Goal: Information Seeking & Learning: Learn about a topic

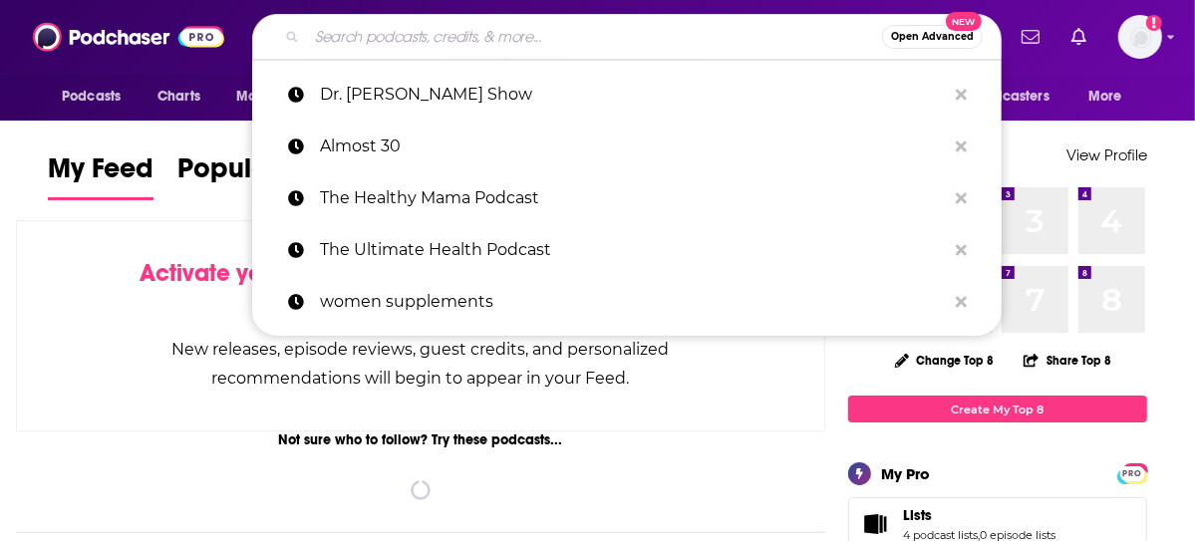
click at [567, 39] on input "Search podcasts, credits, & more..." at bounding box center [594, 37] width 575 height 32
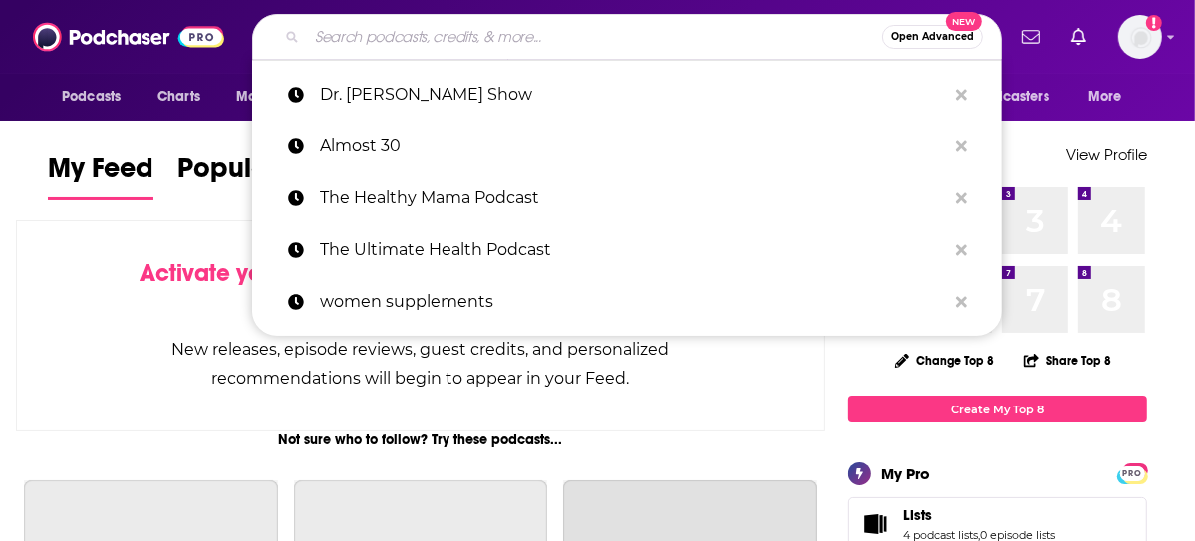
paste input "Passage to Profit"
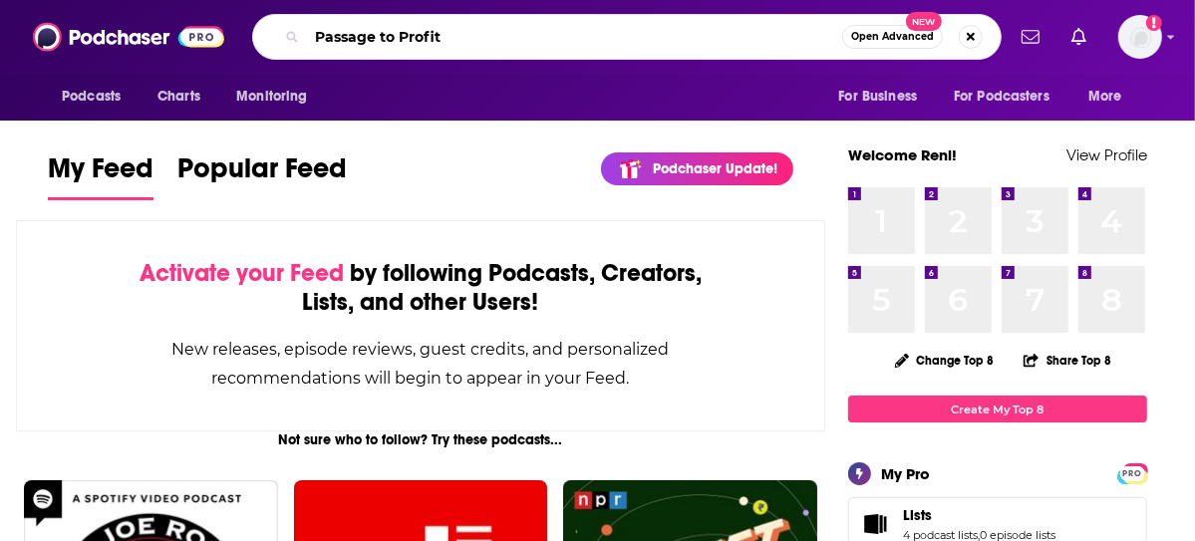
type input "Passage to Profit"
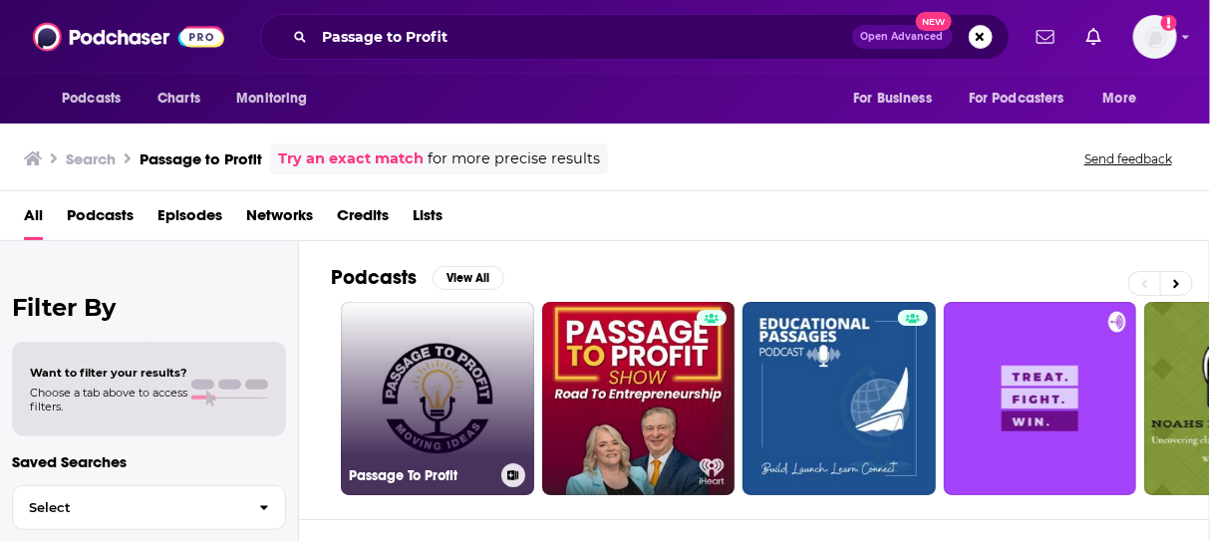
click at [458, 362] on link "Passage To Profit" at bounding box center [437, 398] width 193 height 193
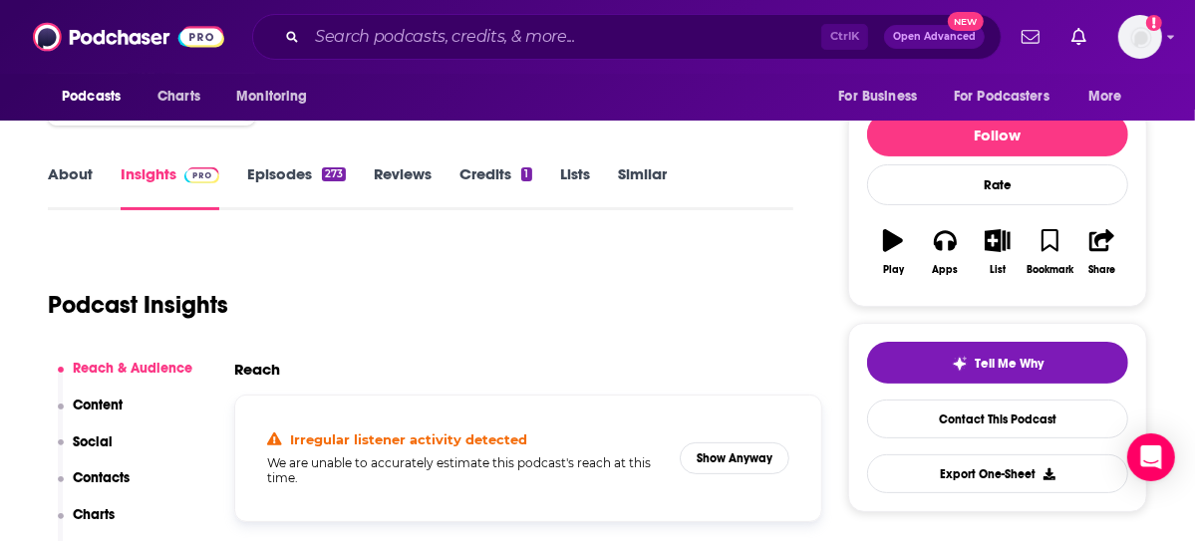
scroll to position [199, 0]
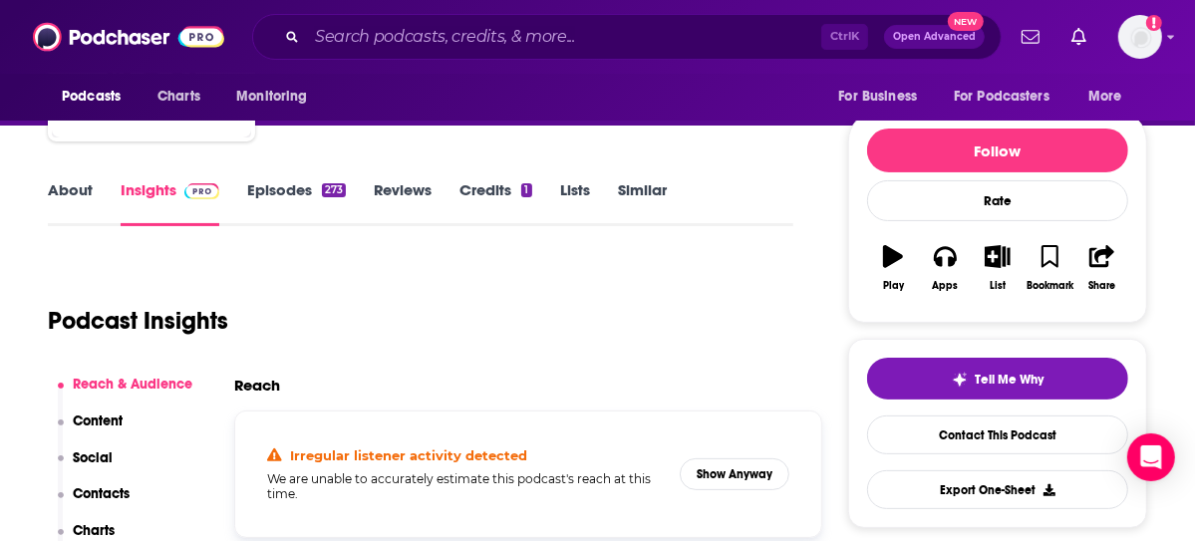
click at [291, 182] on link "Episodes 273" at bounding box center [296, 203] width 99 height 46
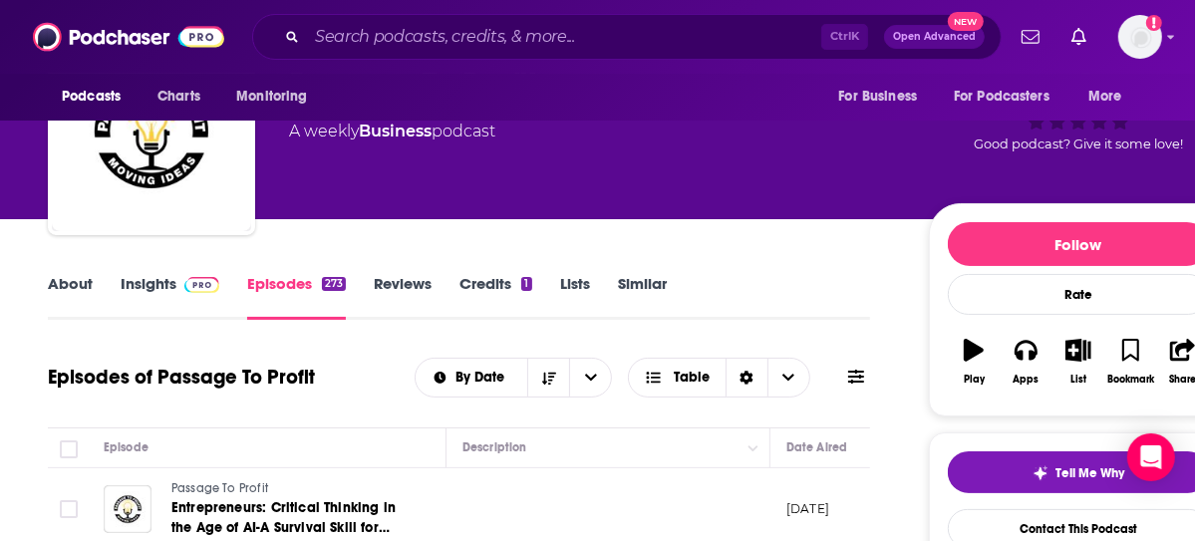
scroll to position [100, 0]
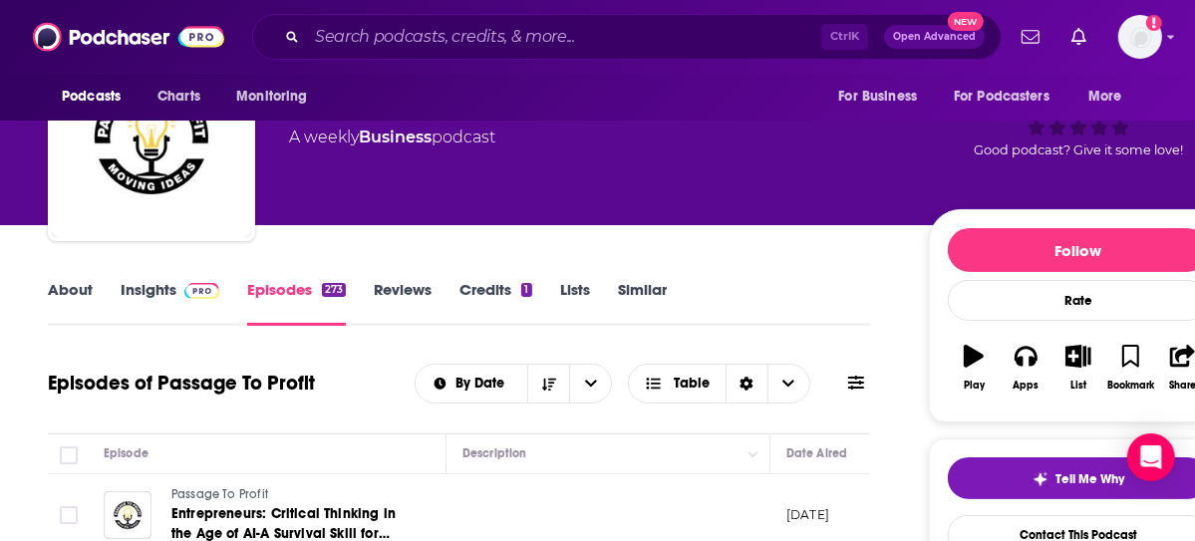
click at [165, 295] on link "Insights" at bounding box center [170, 303] width 99 height 46
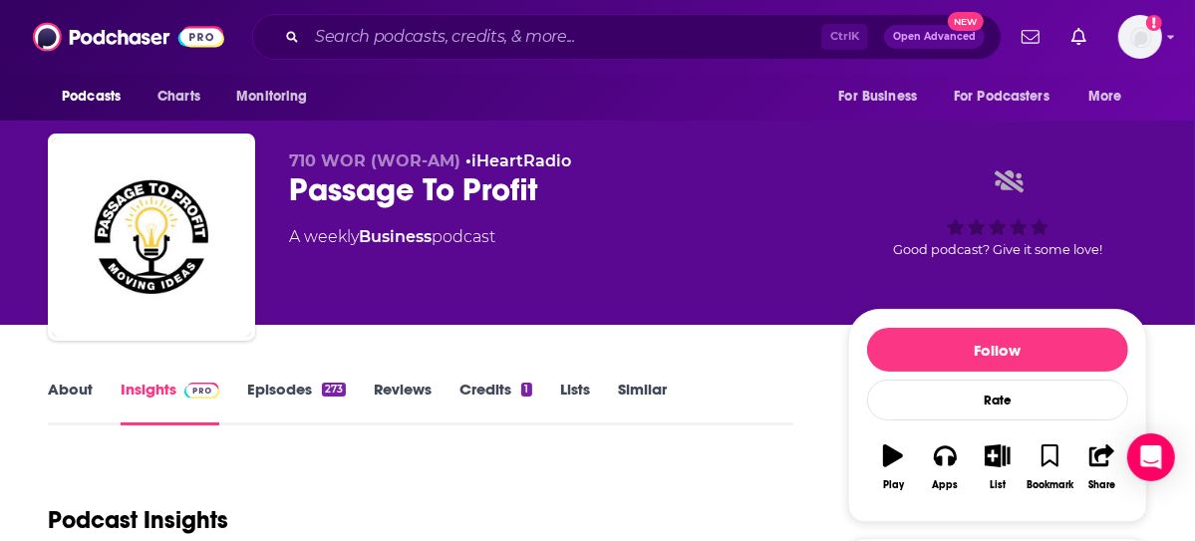
click at [76, 391] on link "About" at bounding box center [70, 403] width 45 height 46
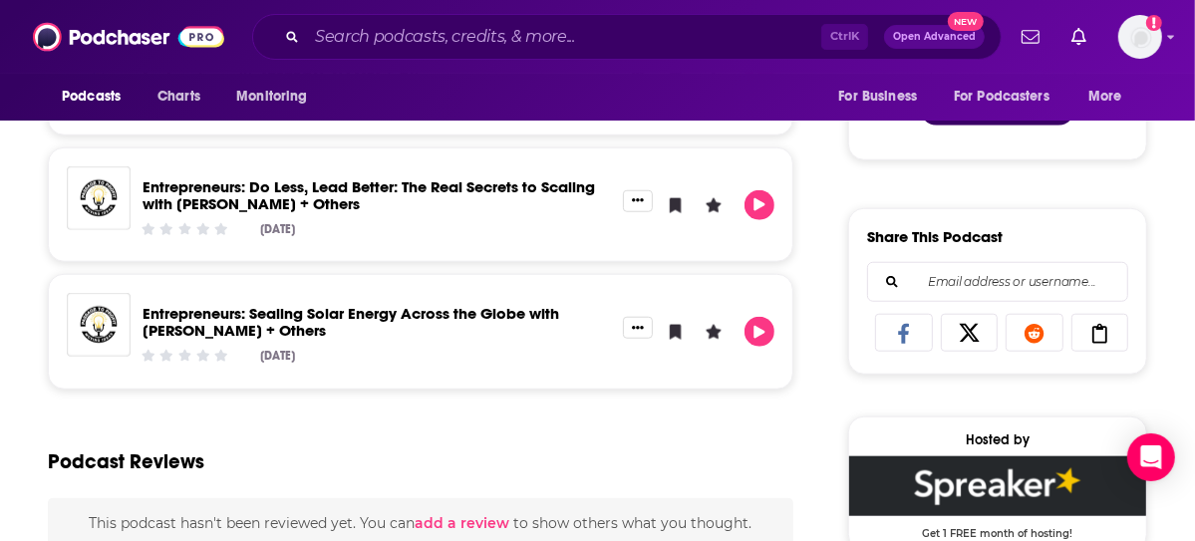
scroll to position [1296, 0]
